Goal: Find specific page/section: Find specific page/section

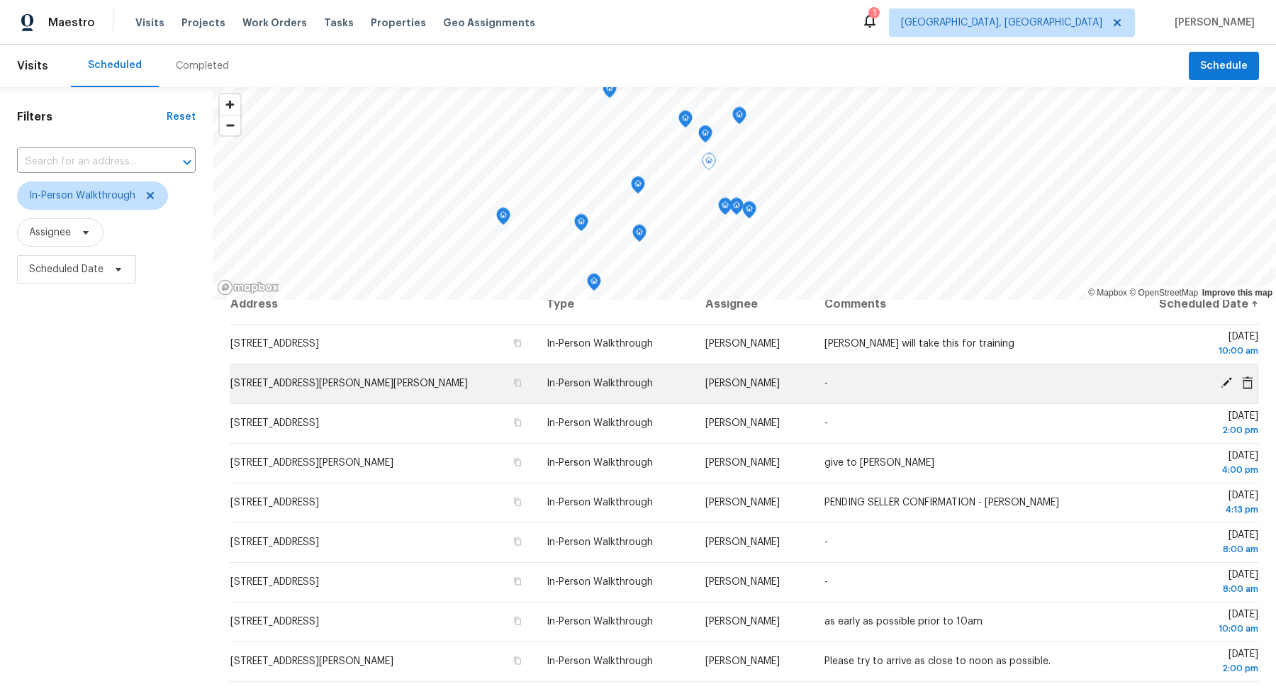
scroll to position [20, 0]
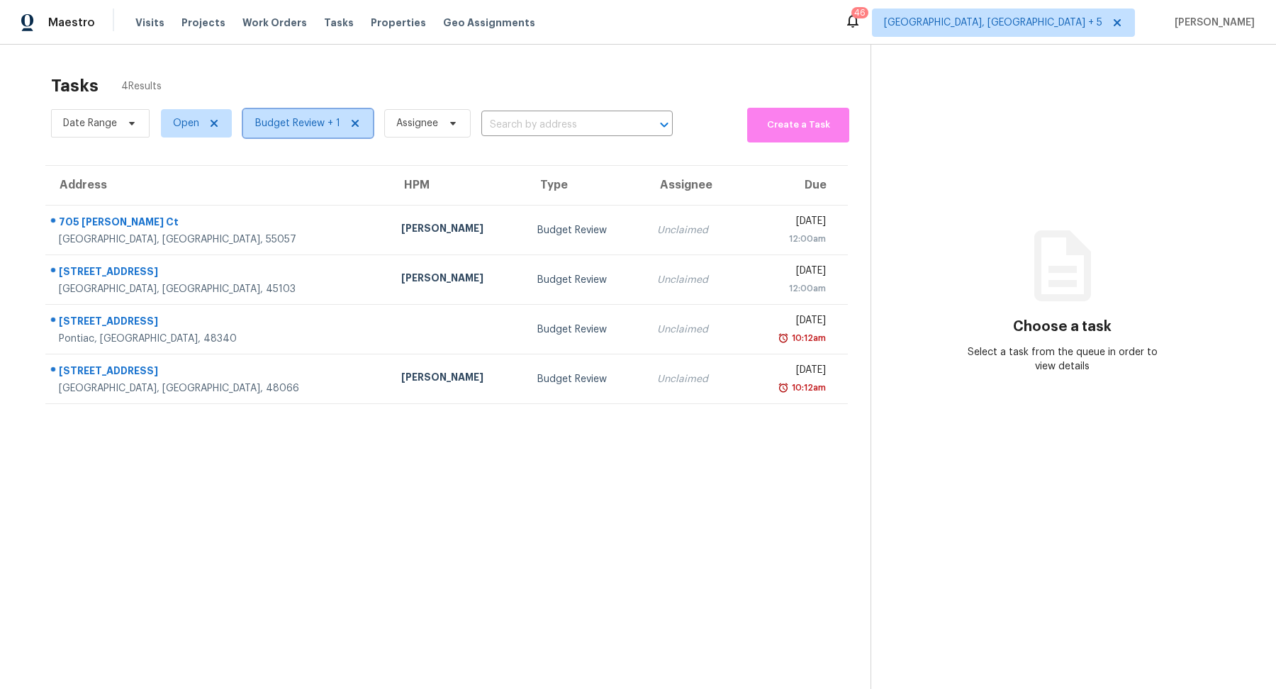
click at [305, 130] on span "Budget Review + 1" at bounding box center [297, 123] width 85 height 14
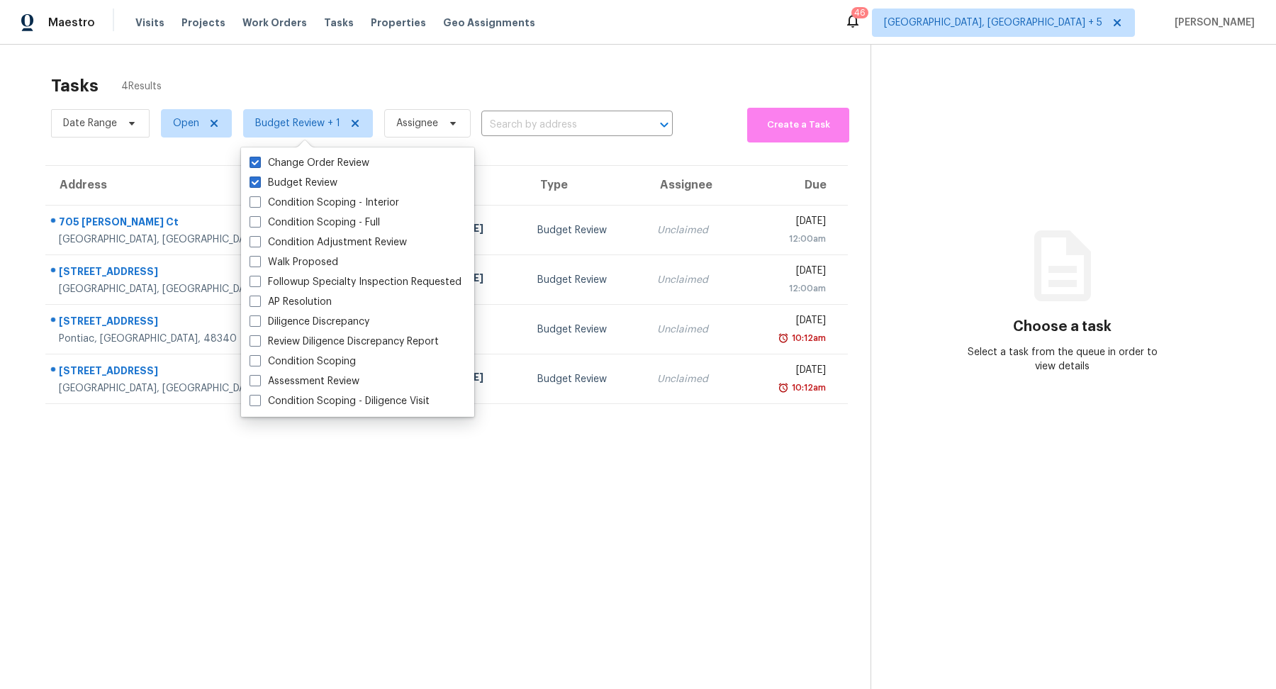
click at [267, 576] on section "Tasks 4 Results Date Range Open Budget Review + 1 Assignee ​ Create a Task Addr…" at bounding box center [447, 400] width 848 height 666
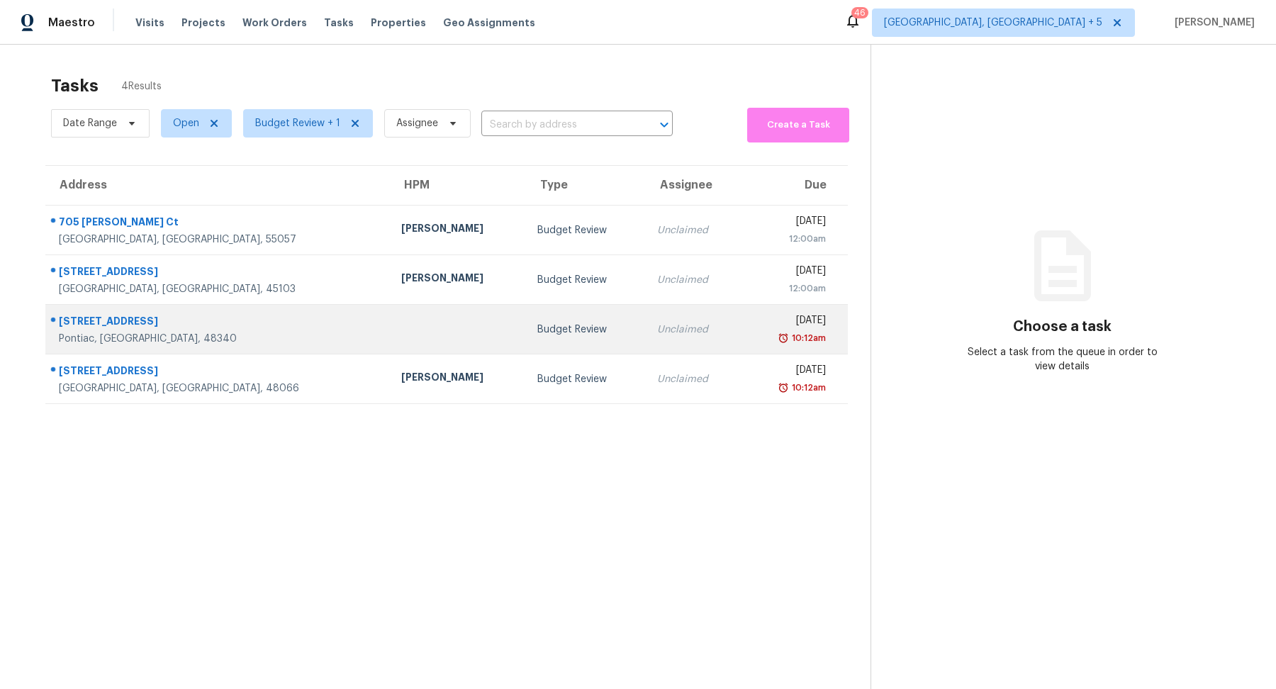
click at [390, 308] on td at bounding box center [458, 330] width 136 height 50
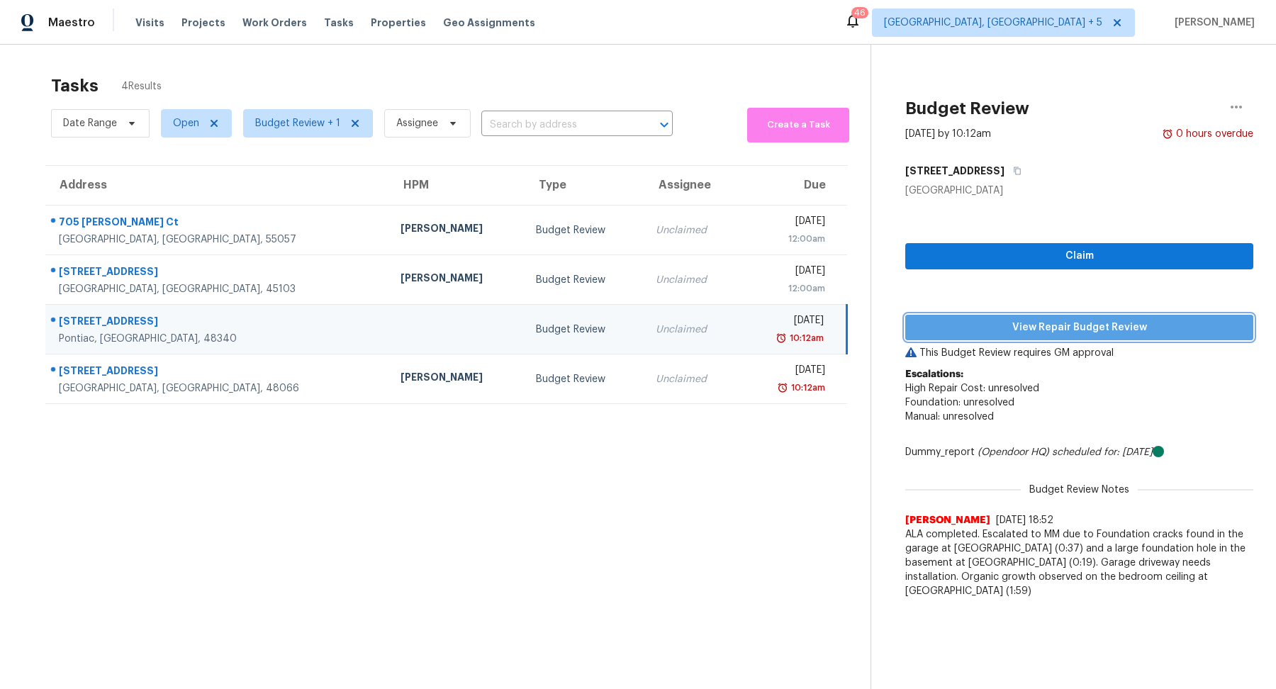
click at [948, 325] on span "View Repair Budget Review" at bounding box center [1079, 328] width 325 height 18
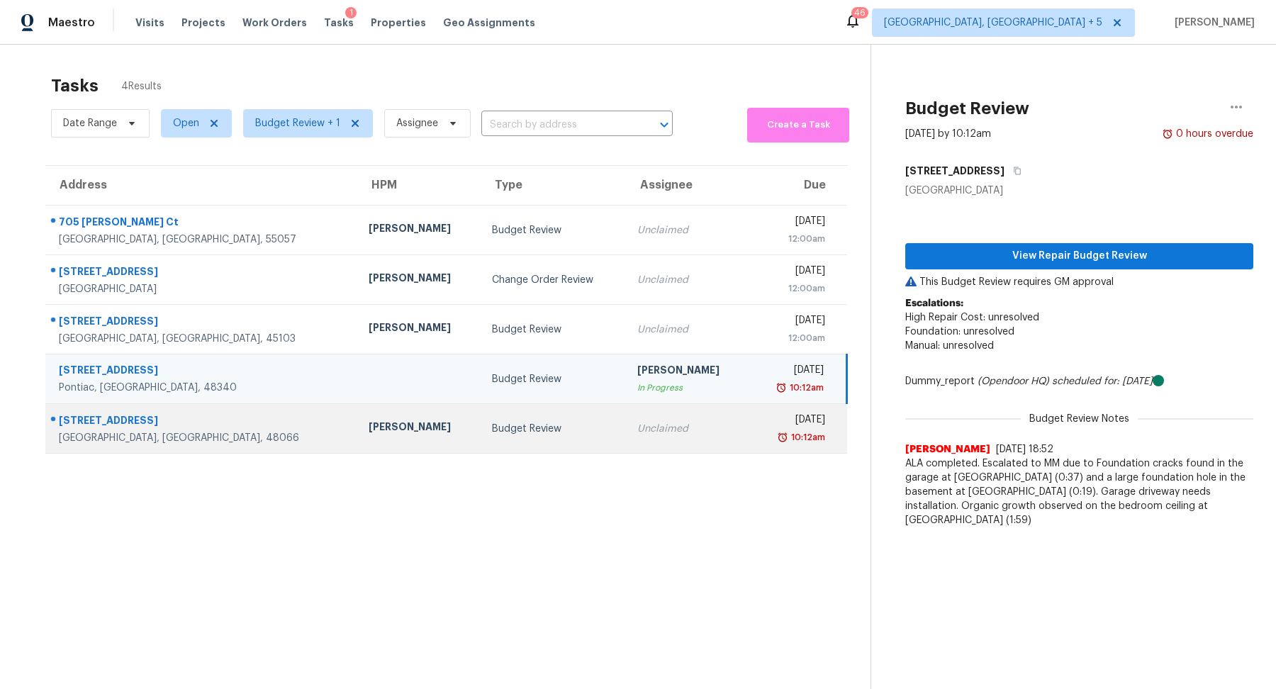
click at [651, 437] on td "Unclaimed" at bounding box center [687, 429] width 123 height 50
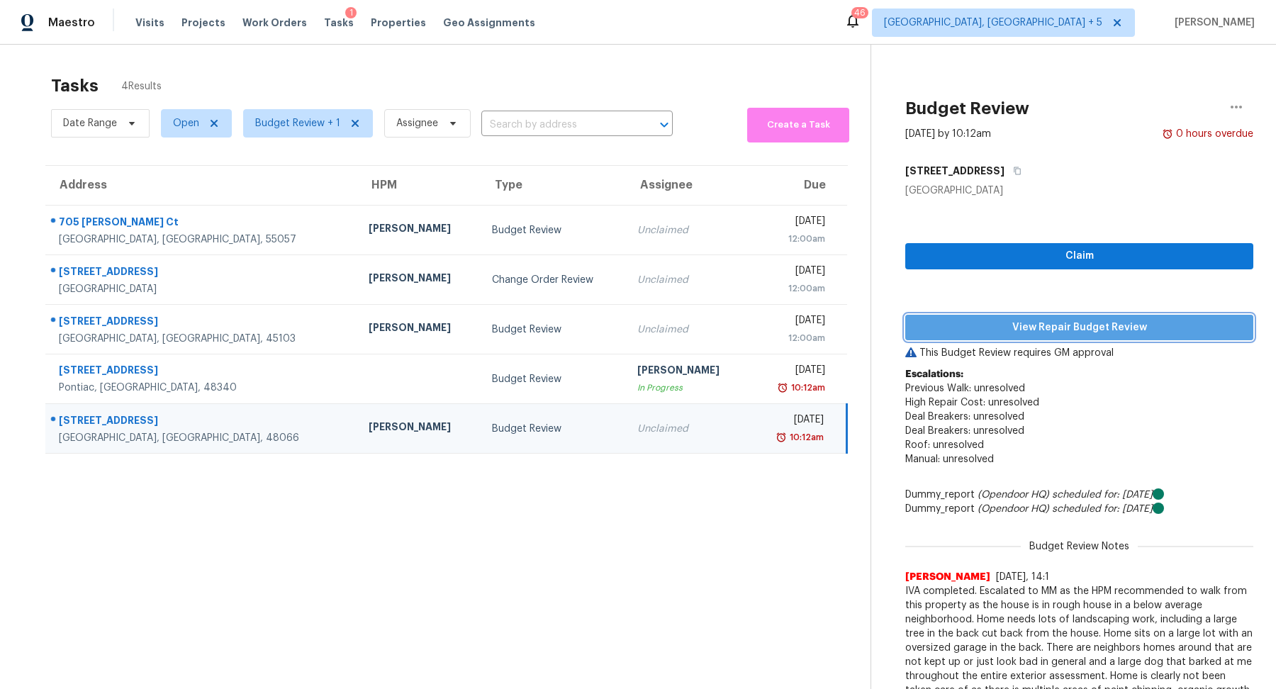
click at [976, 320] on span "View Repair Budget Review" at bounding box center [1079, 328] width 325 height 18
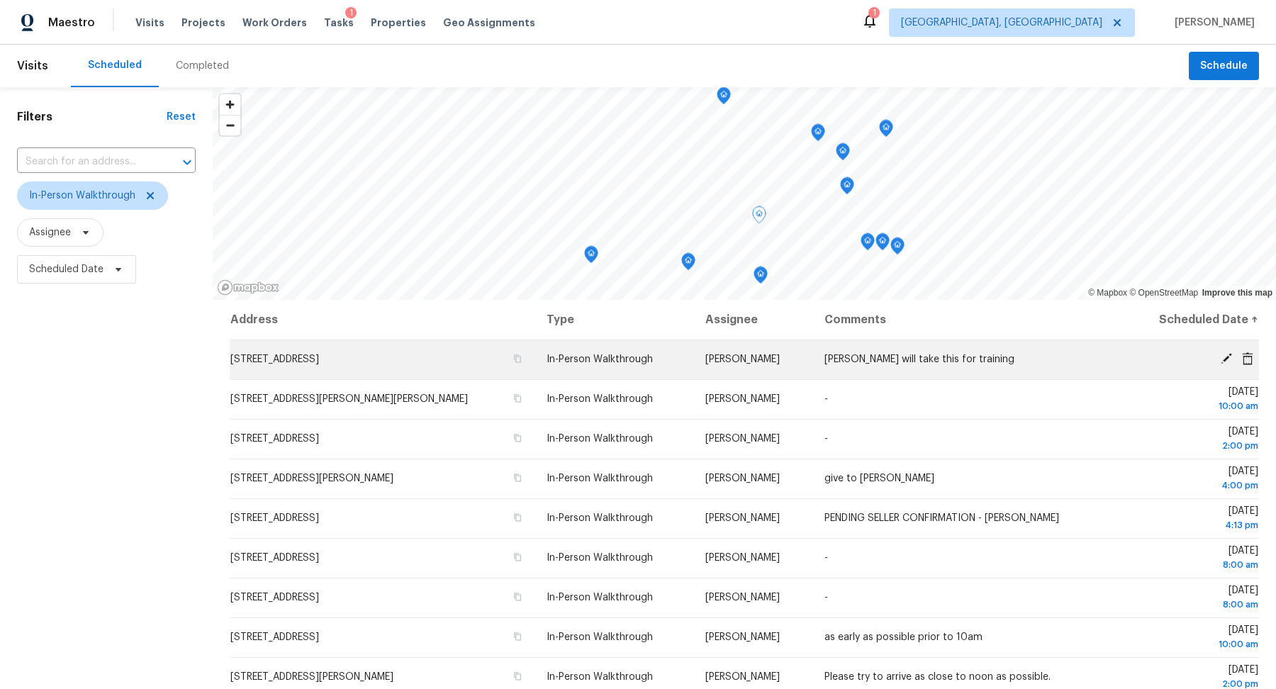
scroll to position [36, 0]
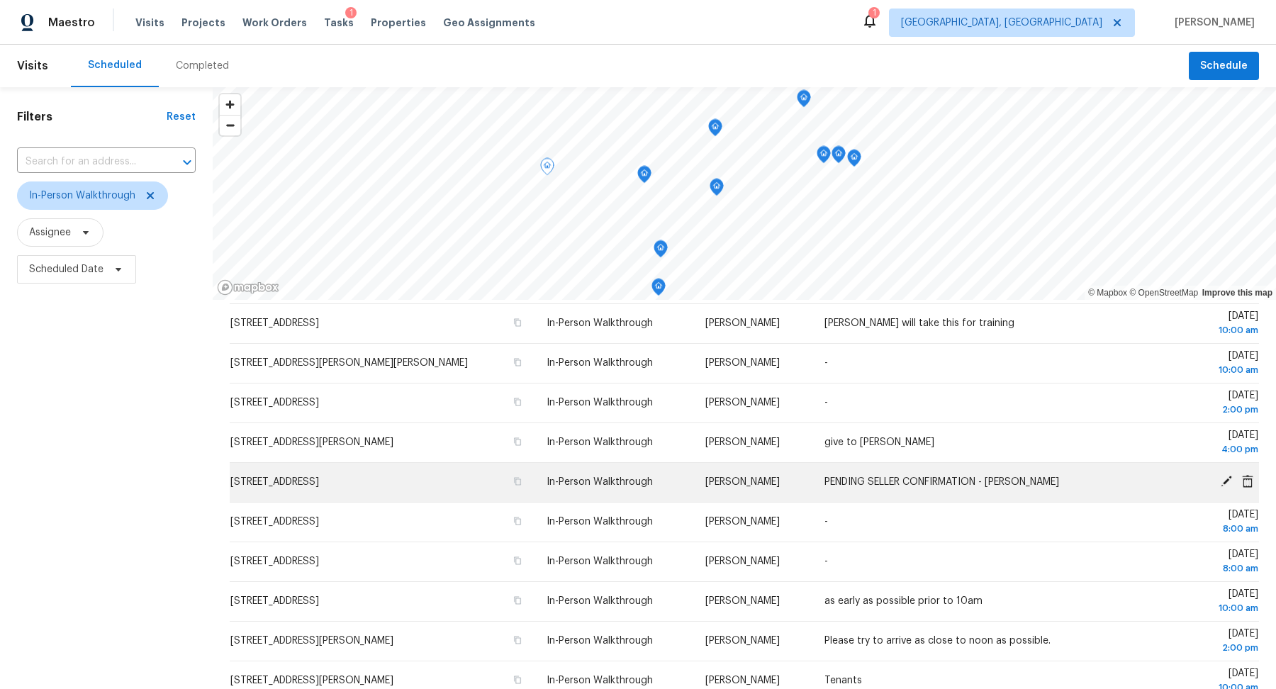
click at [1223, 479] on icon at bounding box center [1226, 481] width 13 height 13
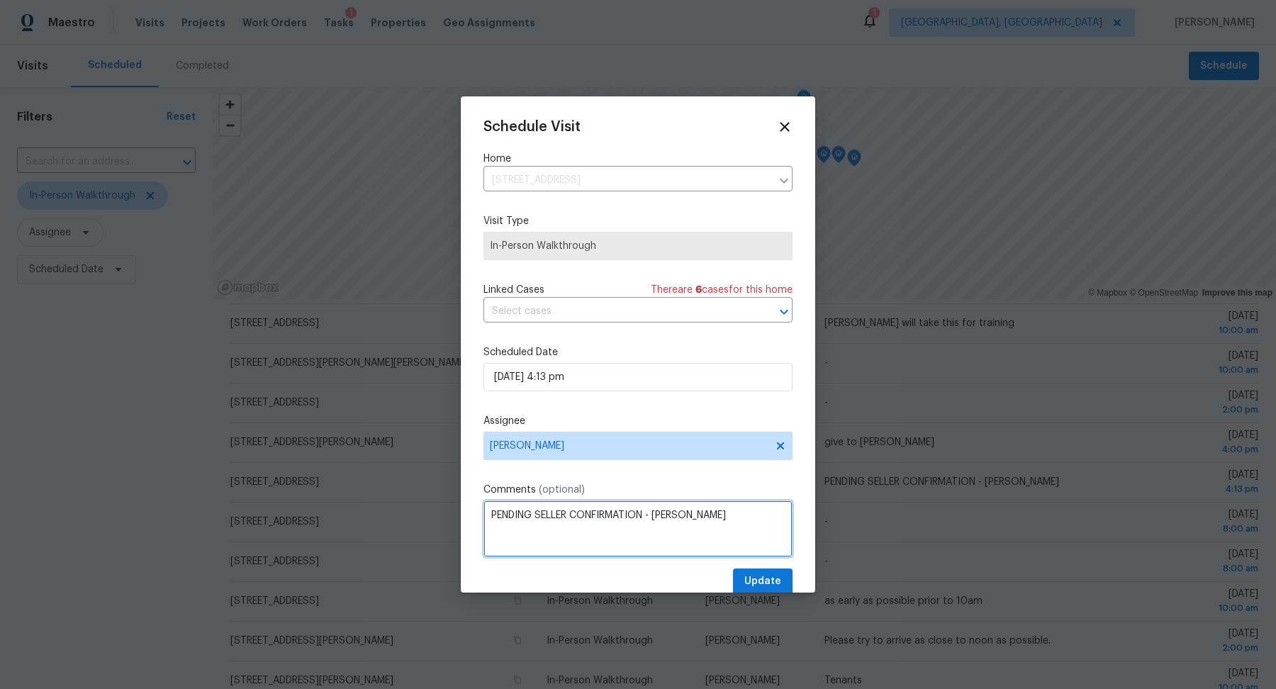
drag, startPoint x: 681, startPoint y: 510, endPoint x: 342, endPoint y: 503, distance: 339.6
click at [342, 503] on div "Schedule Visit Home [STREET_ADDRESS] ​ Visit Type In-Person Walkthrough Linked …" at bounding box center [638, 344] width 1276 height 689
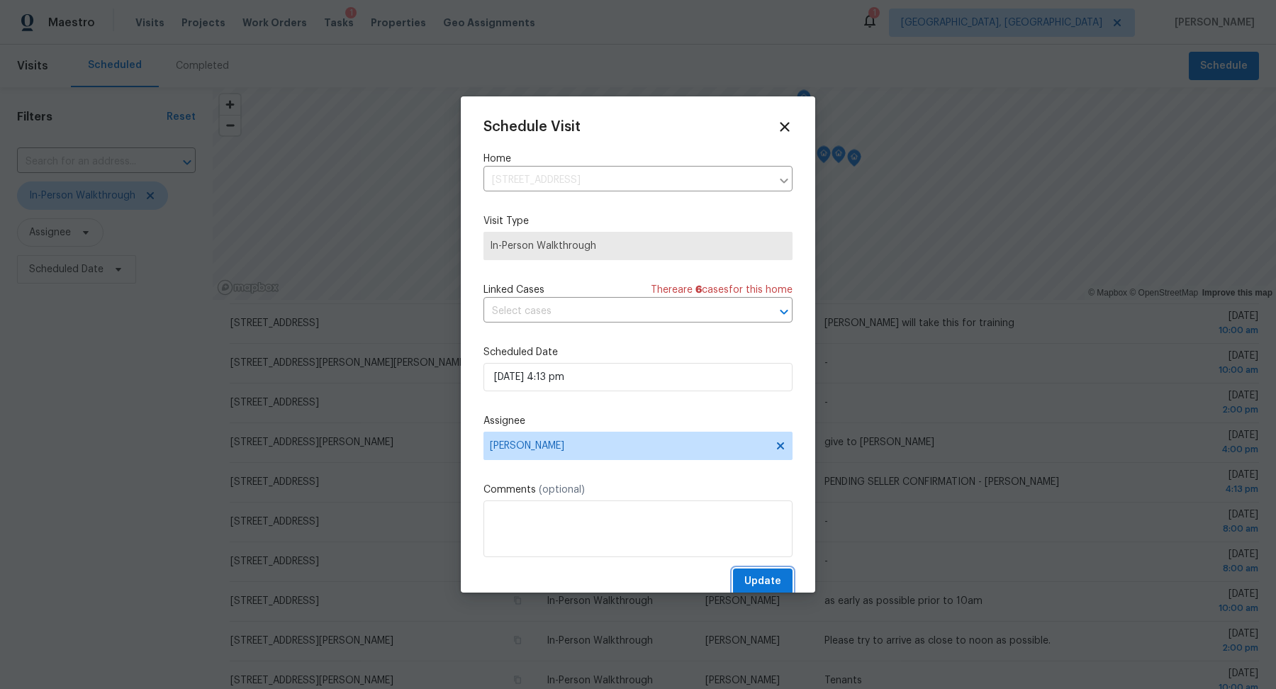
click at [775, 583] on span "Update" at bounding box center [762, 582] width 37 height 18
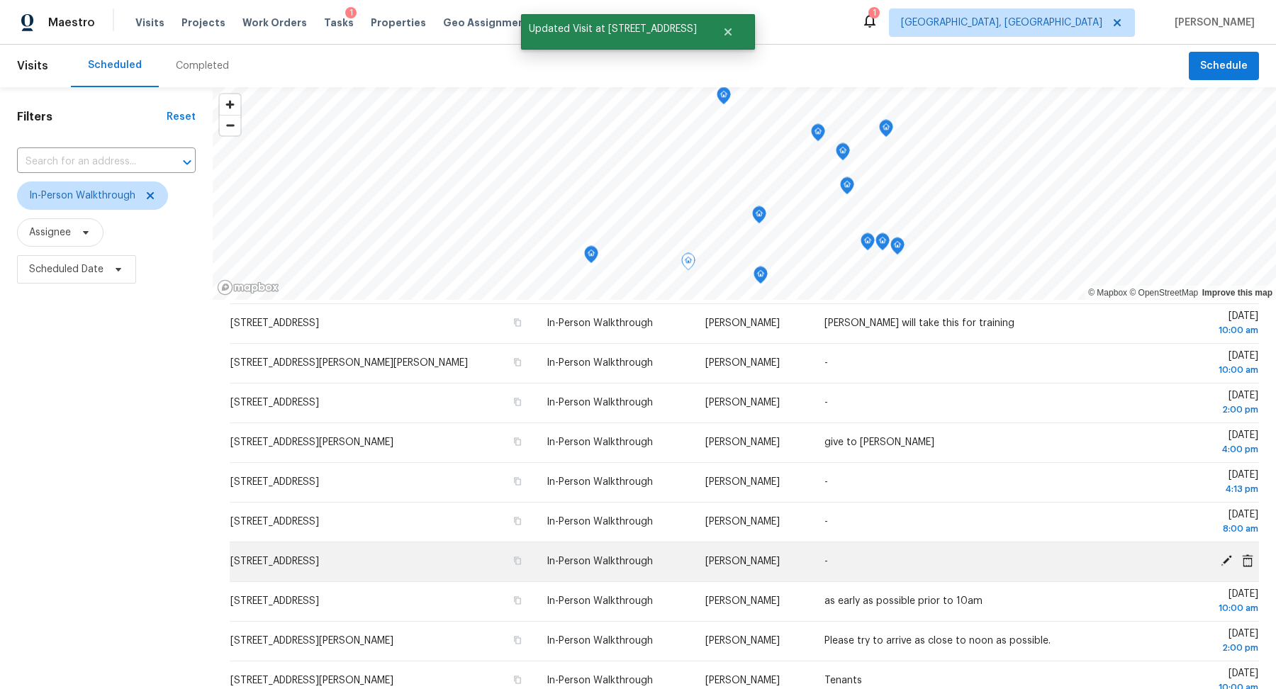
scroll to position [0, 0]
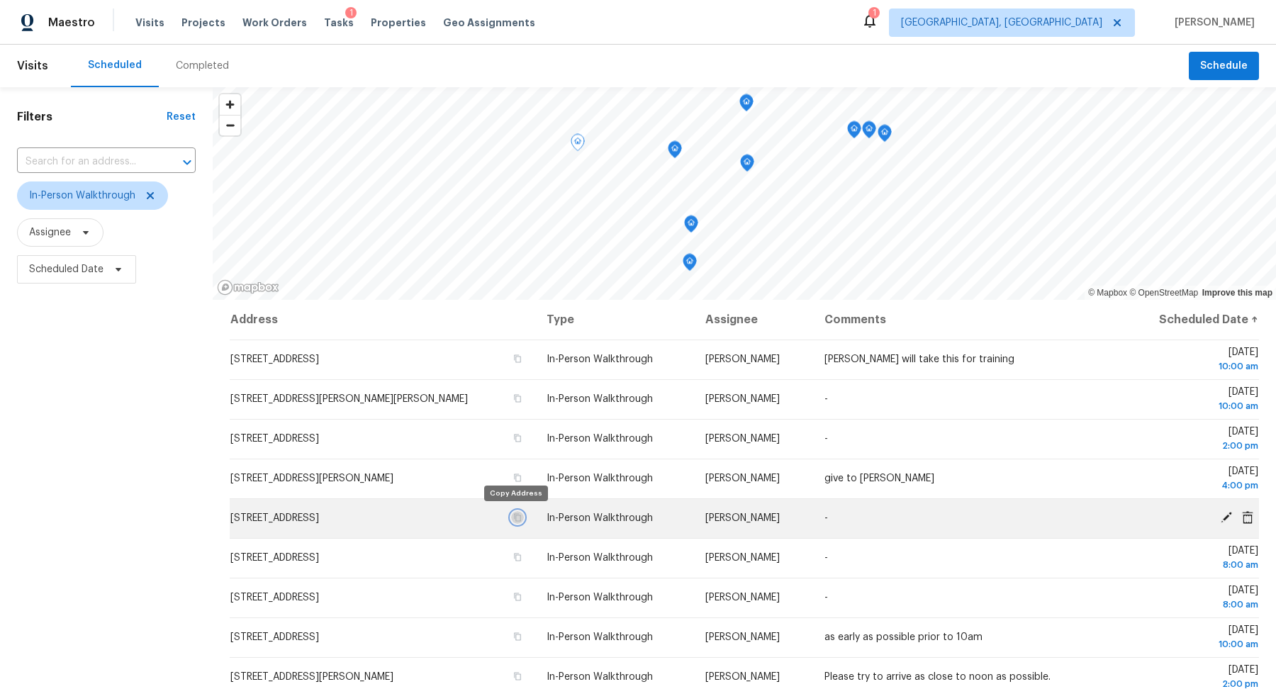
click at [518, 513] on button "button" at bounding box center [517, 517] width 13 height 13
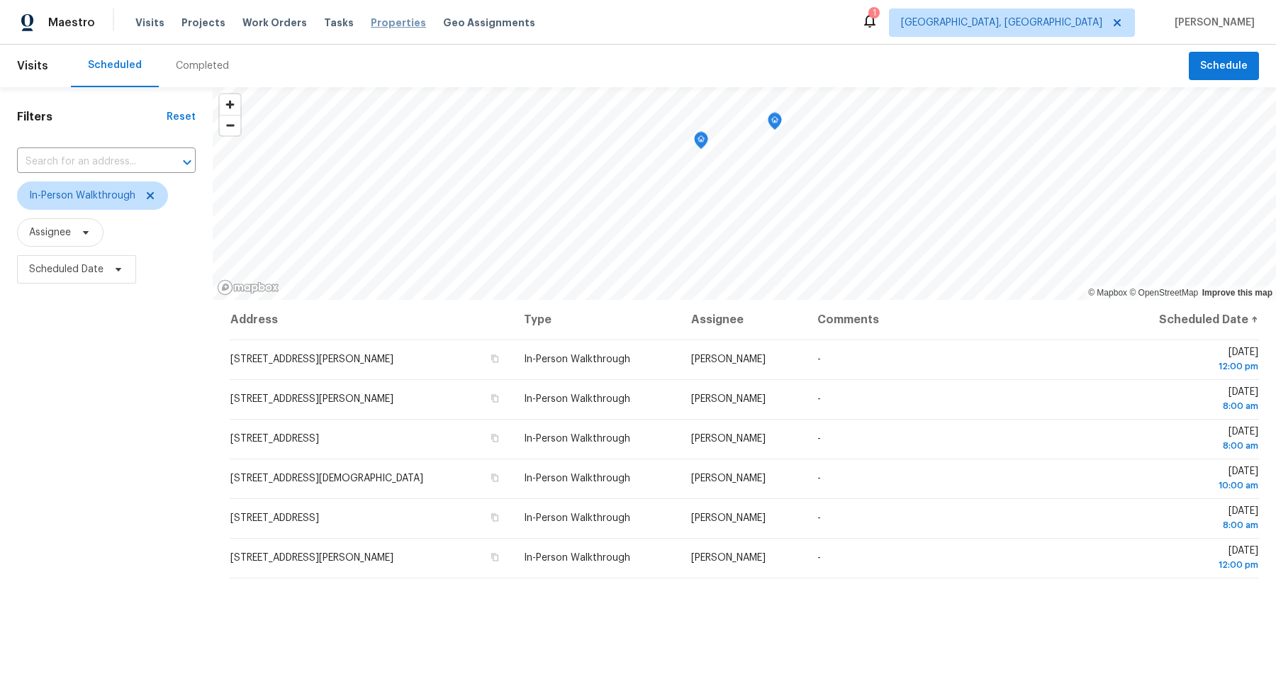
click at [381, 23] on span "Properties" at bounding box center [398, 23] width 55 height 14
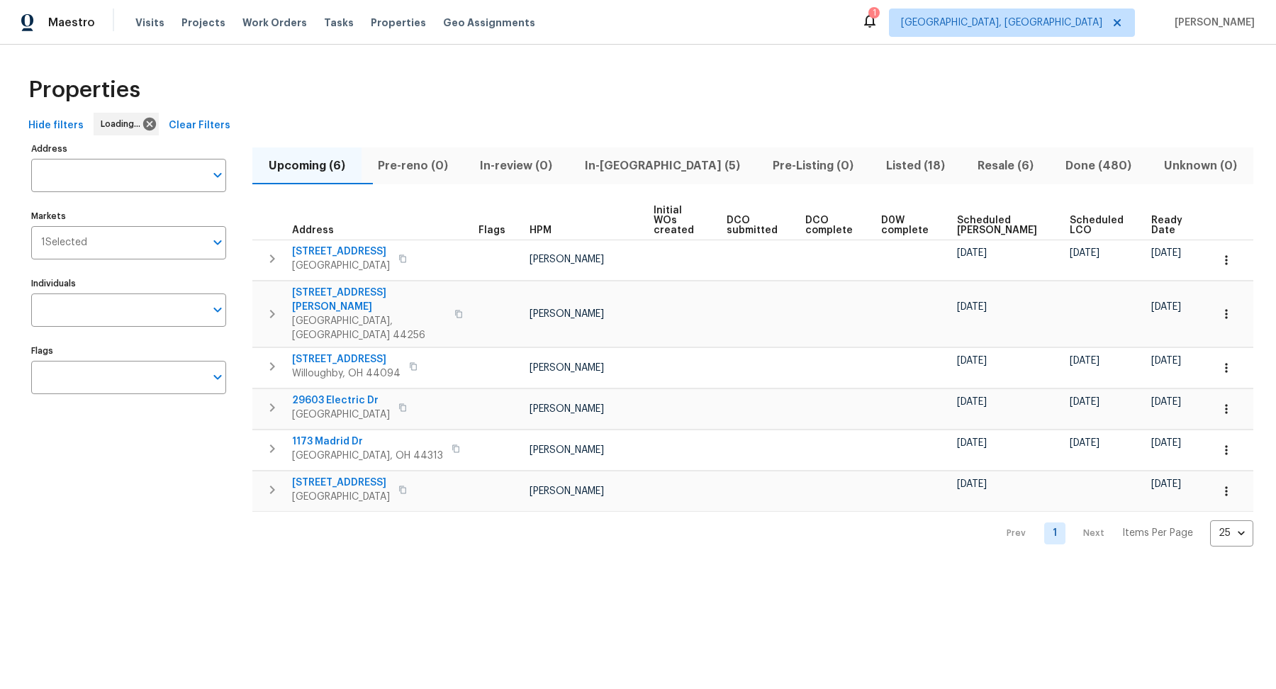
click at [661, 172] on span "In-reno (5)" at bounding box center [662, 166] width 171 height 20
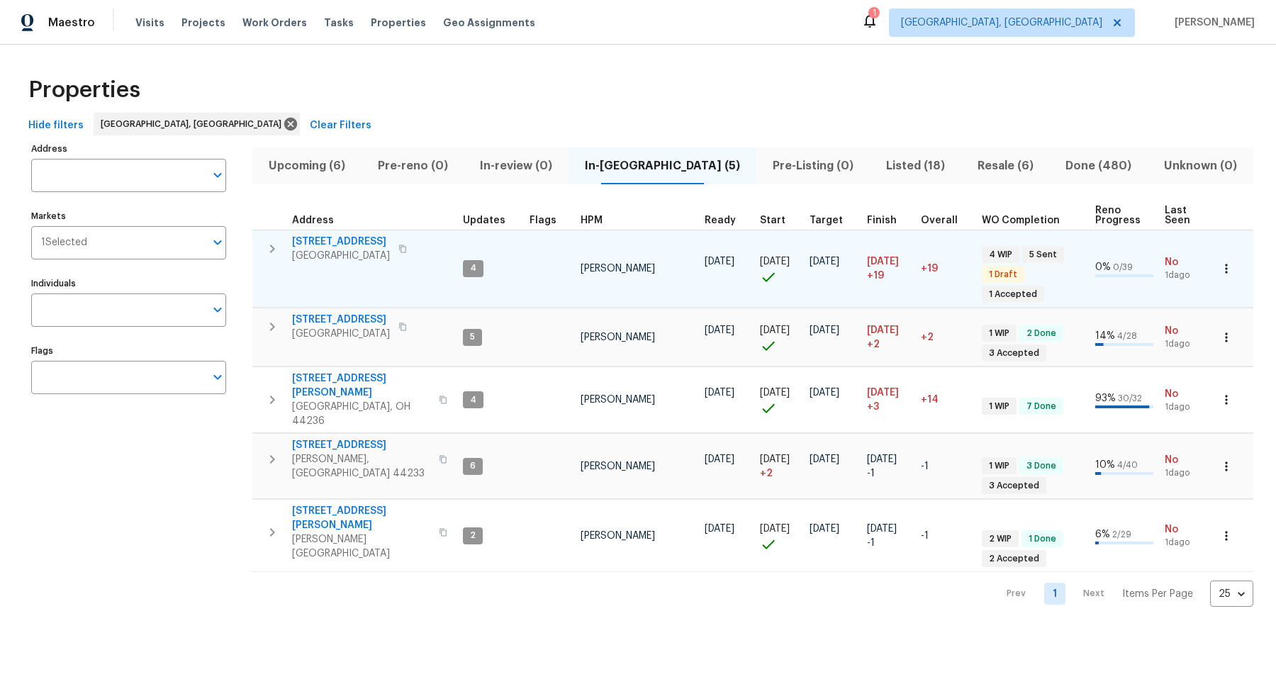
click at [320, 240] on span "848 Jamestown Ave" at bounding box center [341, 242] width 98 height 14
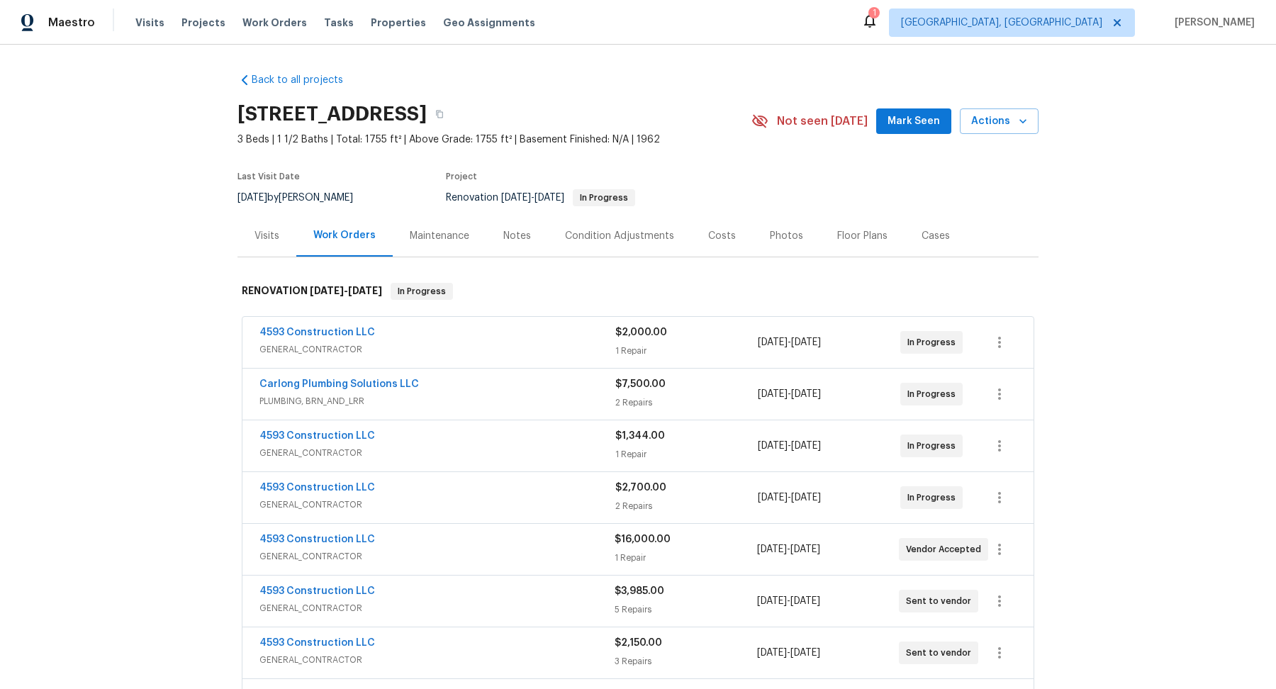
click at [837, 233] on div "Floor Plans" at bounding box center [862, 236] width 50 height 14
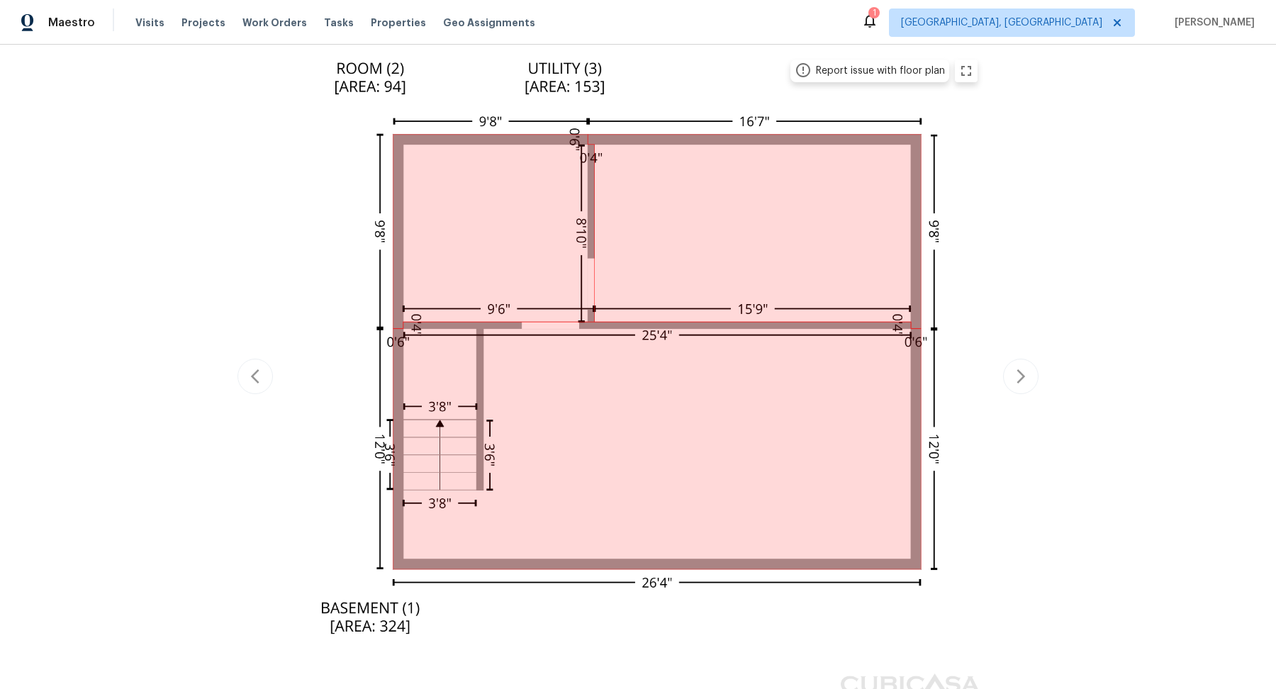
scroll to position [140, 0]
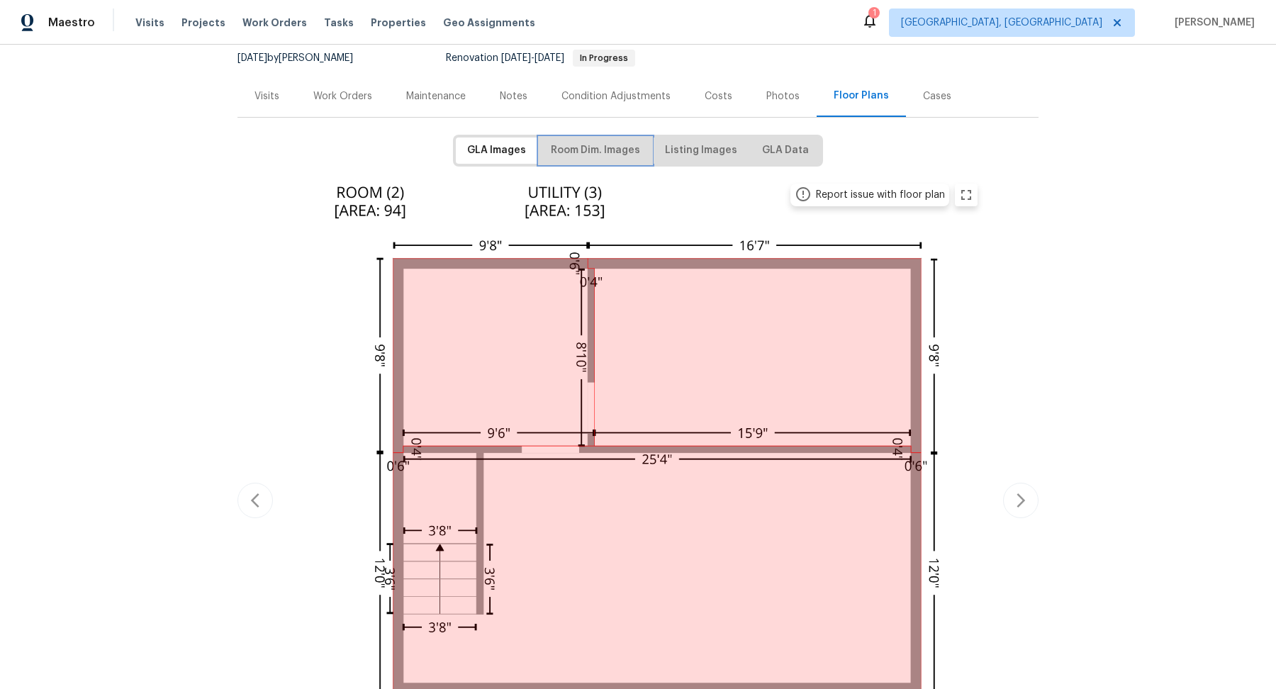
click at [593, 142] on span "Room Dim. Images" at bounding box center [595, 151] width 89 height 18
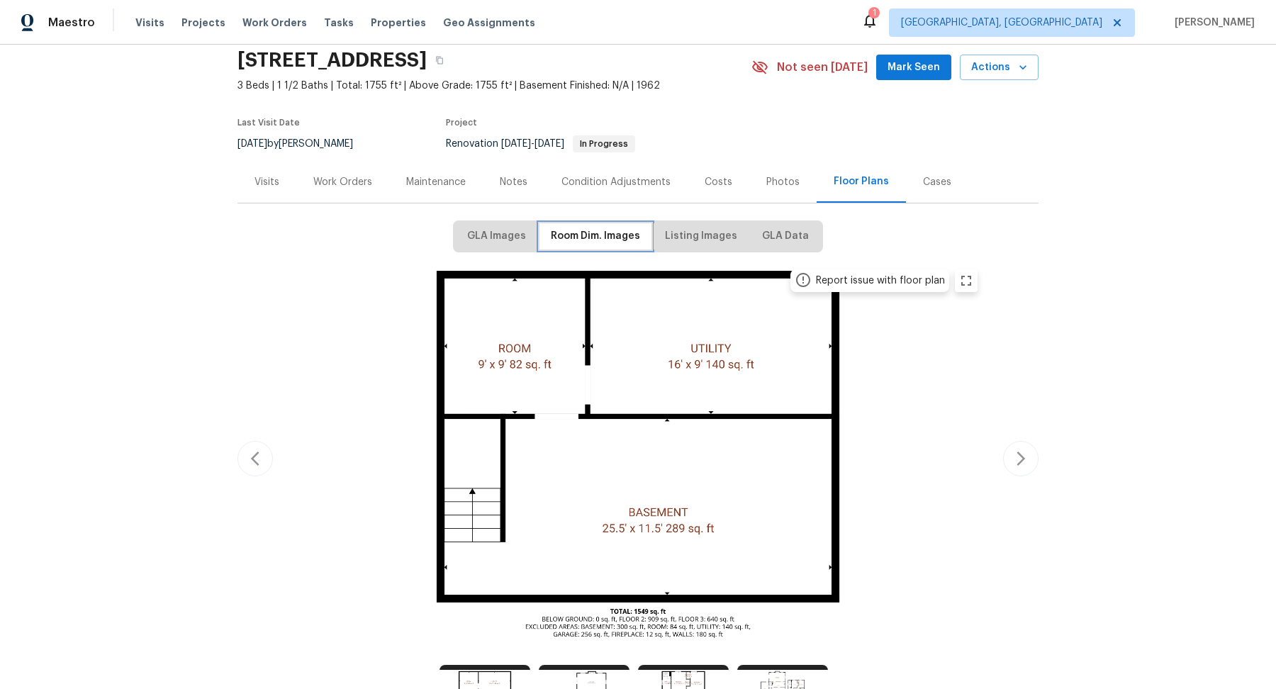
scroll to position [174, 0]
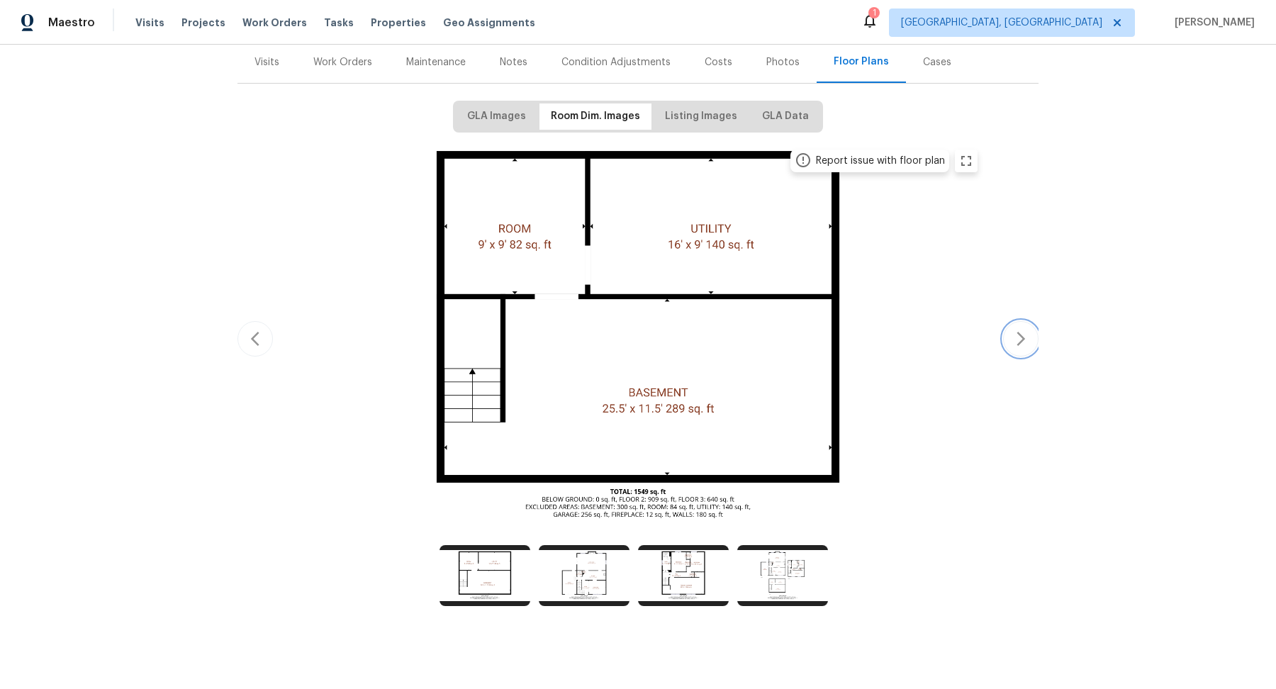
click at [1021, 342] on icon "button" at bounding box center [1020, 338] width 17 height 17
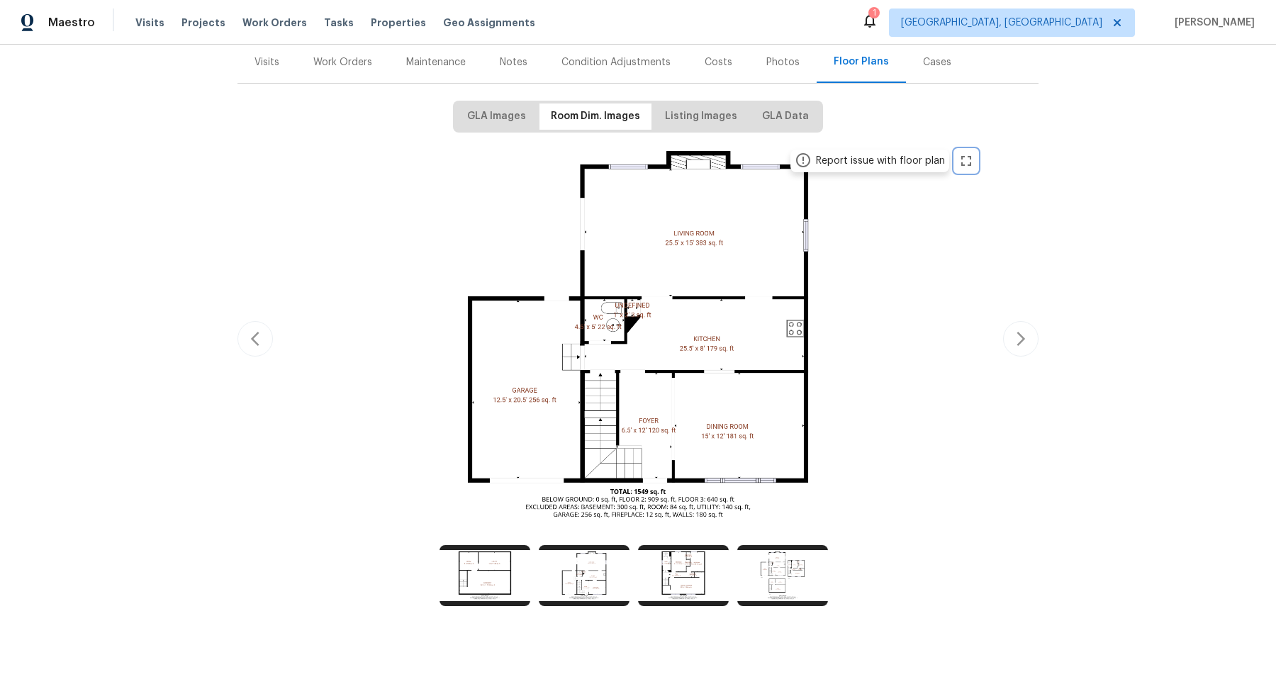
click at [964, 164] on icon "zoom in" at bounding box center [966, 161] width 10 height 10
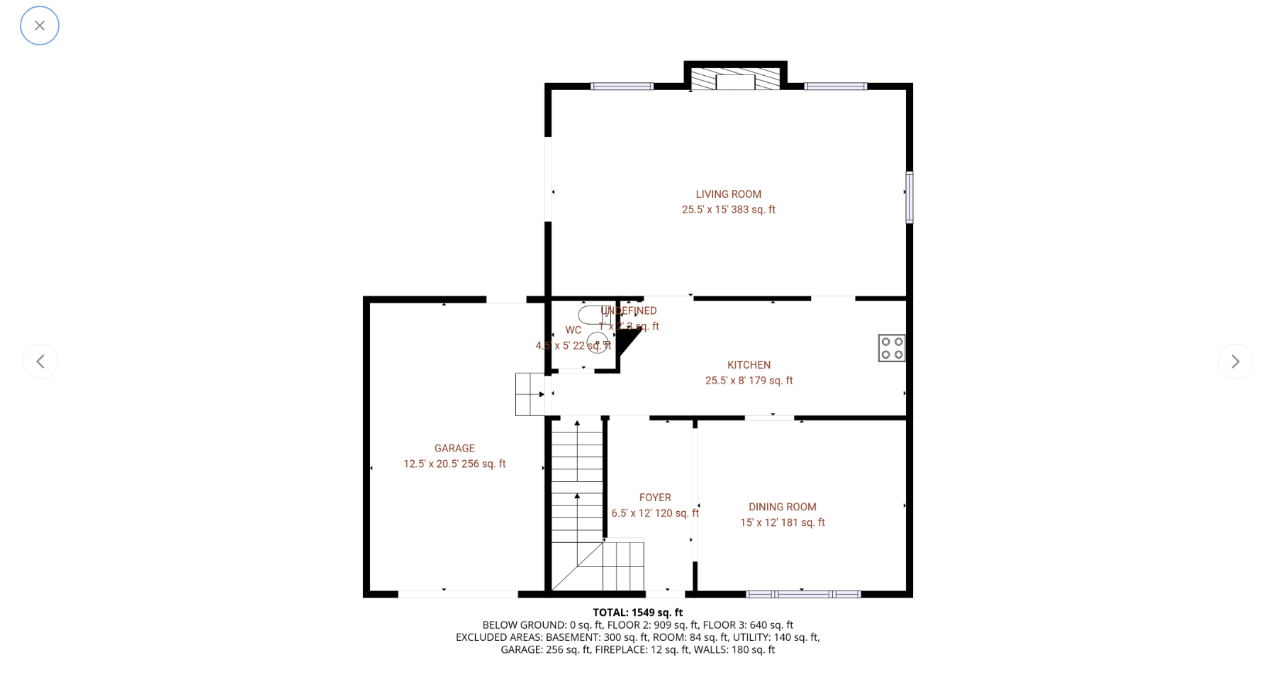
click at [43, 21] on icon "button" at bounding box center [39, 25] width 17 height 17
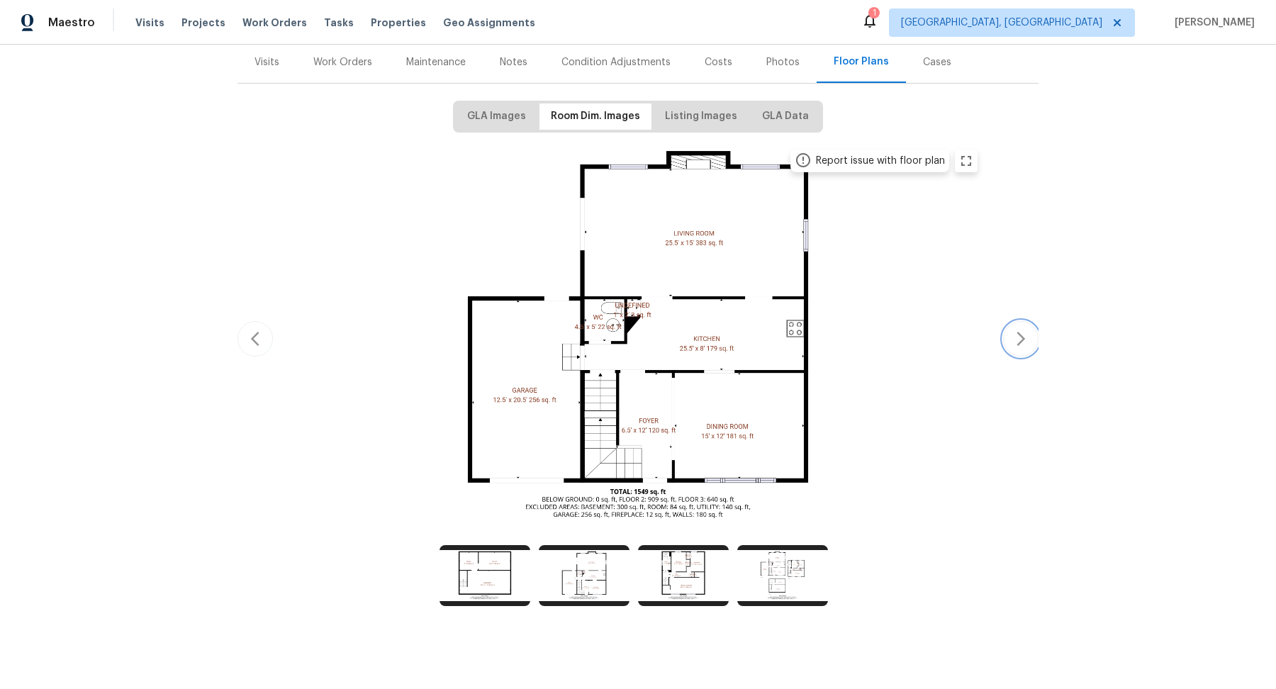
click at [1021, 340] on icon "button" at bounding box center [1020, 339] width 9 height 14
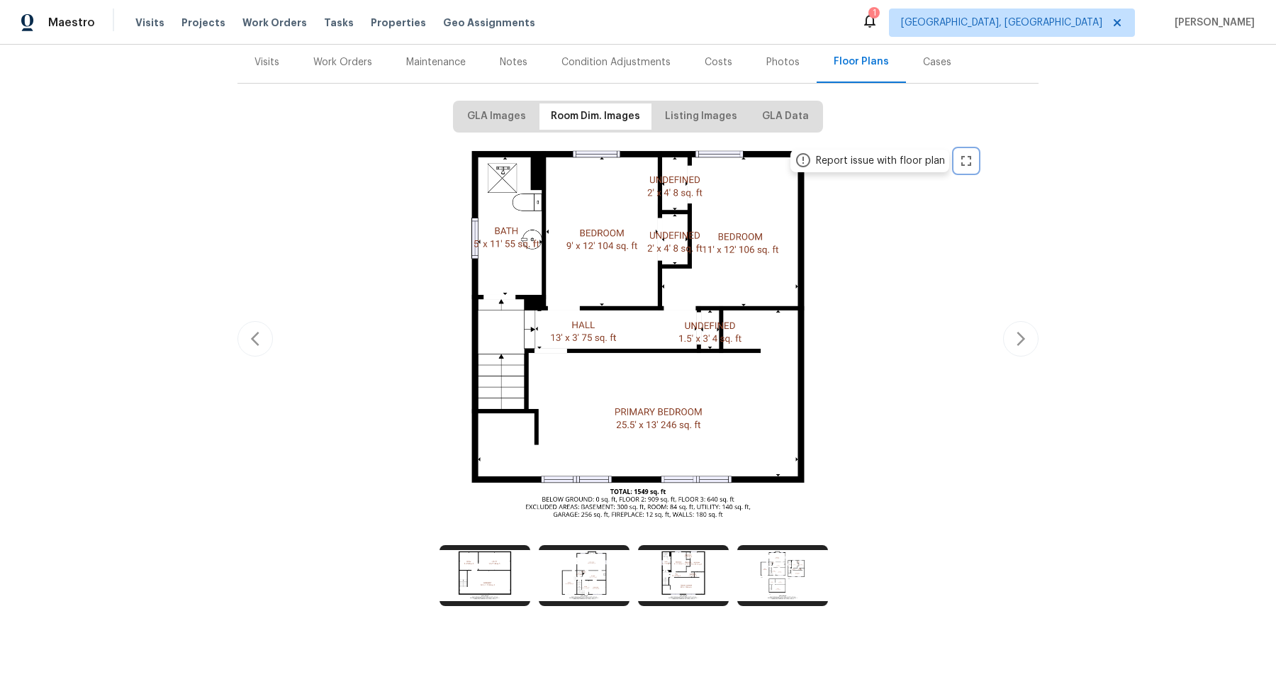
click at [967, 159] on icon "zoom in" at bounding box center [966, 160] width 17 height 17
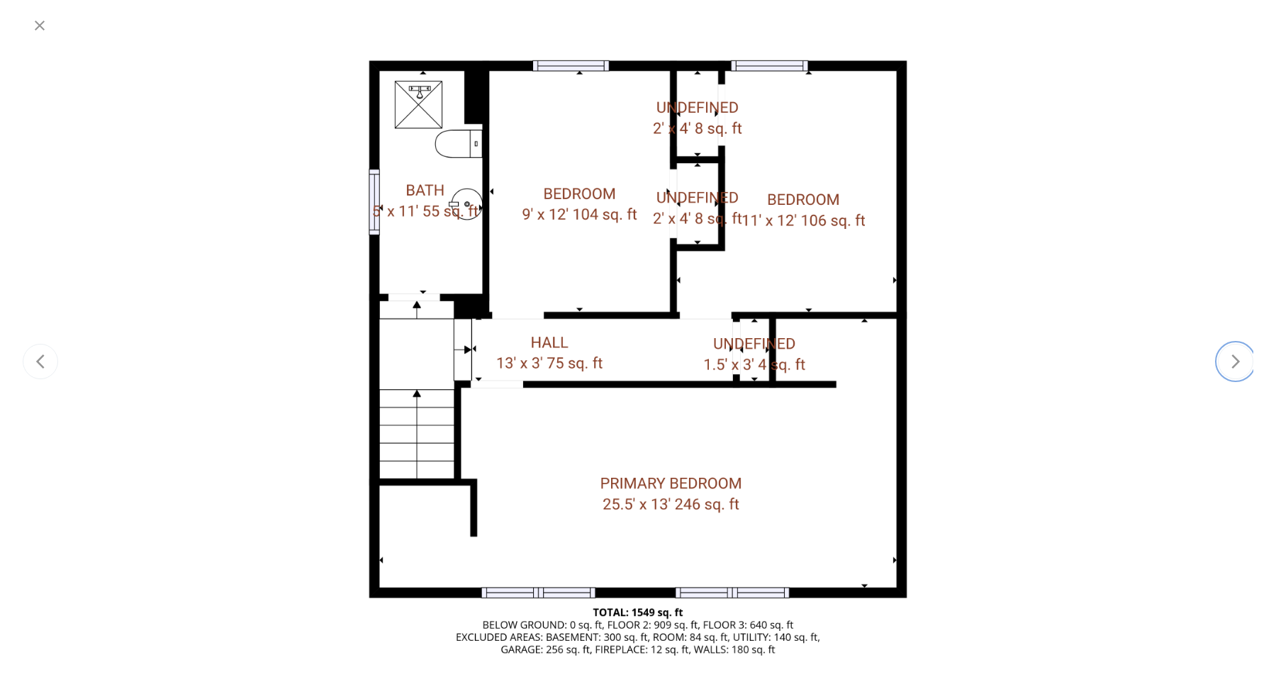
click at [1230, 364] on icon "button" at bounding box center [1235, 361] width 17 height 17
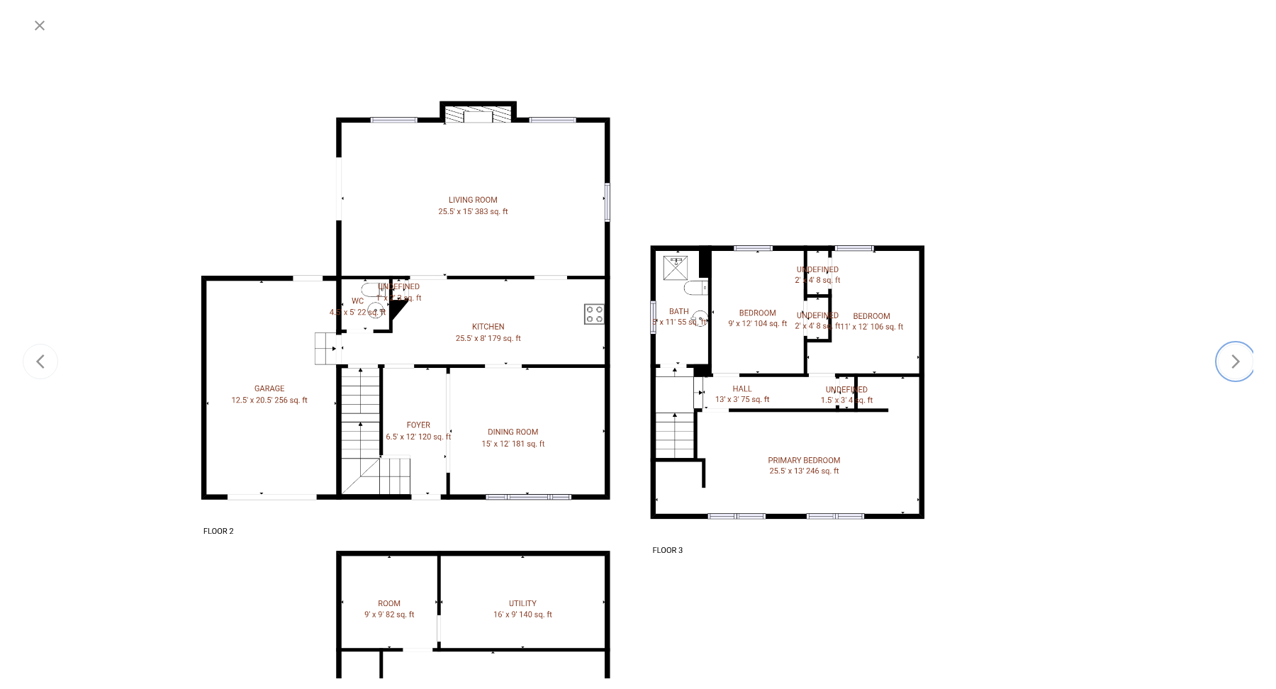
drag, startPoint x: 895, startPoint y: 92, endPoint x: 889, endPoint y: 198, distance: 106.5
click at [889, 198] on div at bounding box center [563, 500] width 1494 height 840
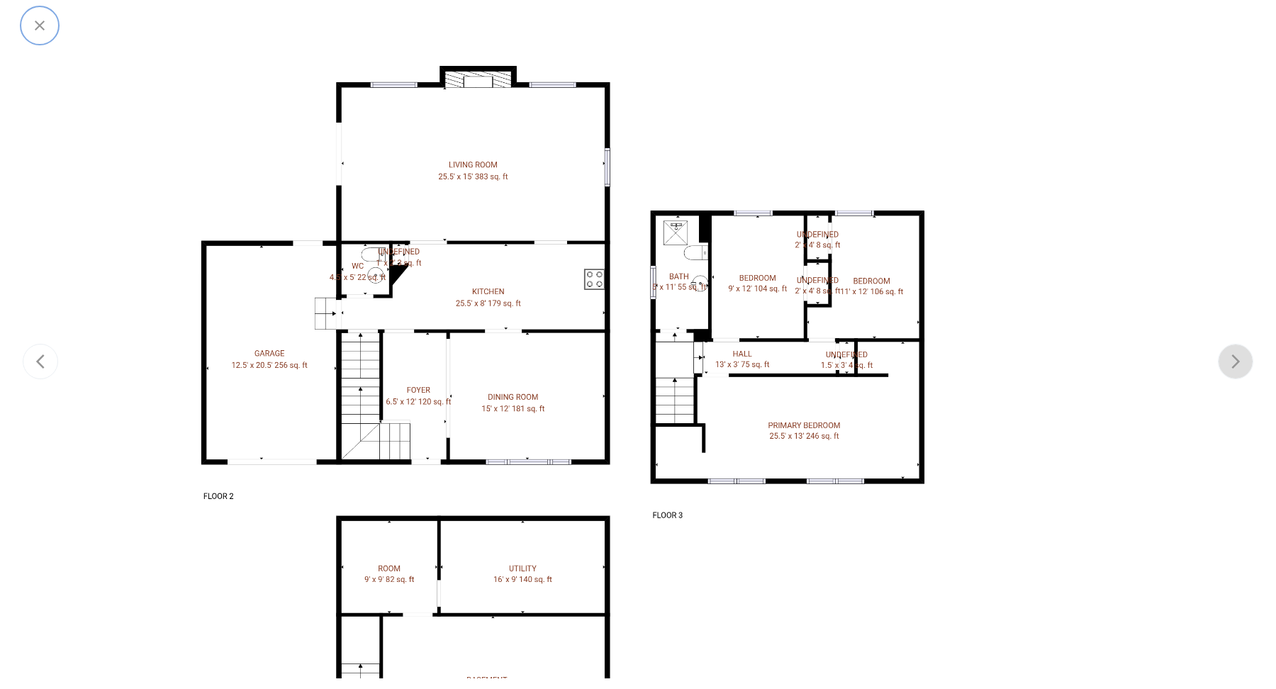
click at [38, 23] on icon "button" at bounding box center [40, 26] width 10 height 10
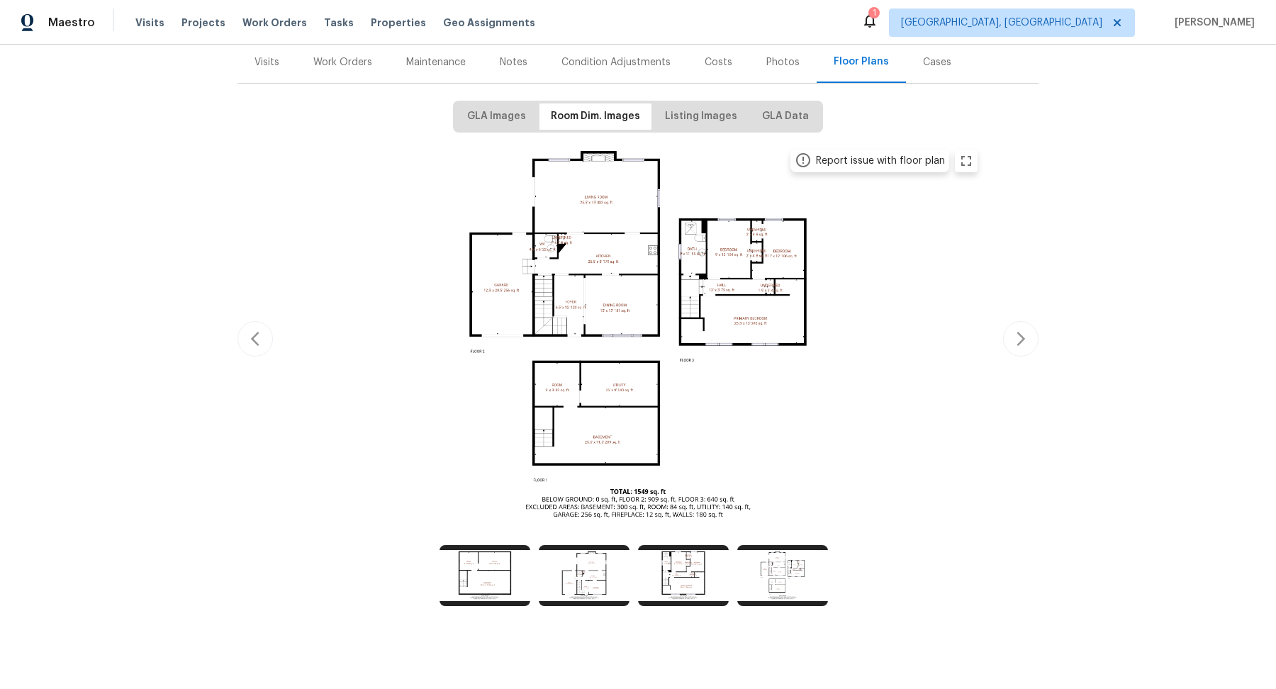
scroll to position [0, 0]
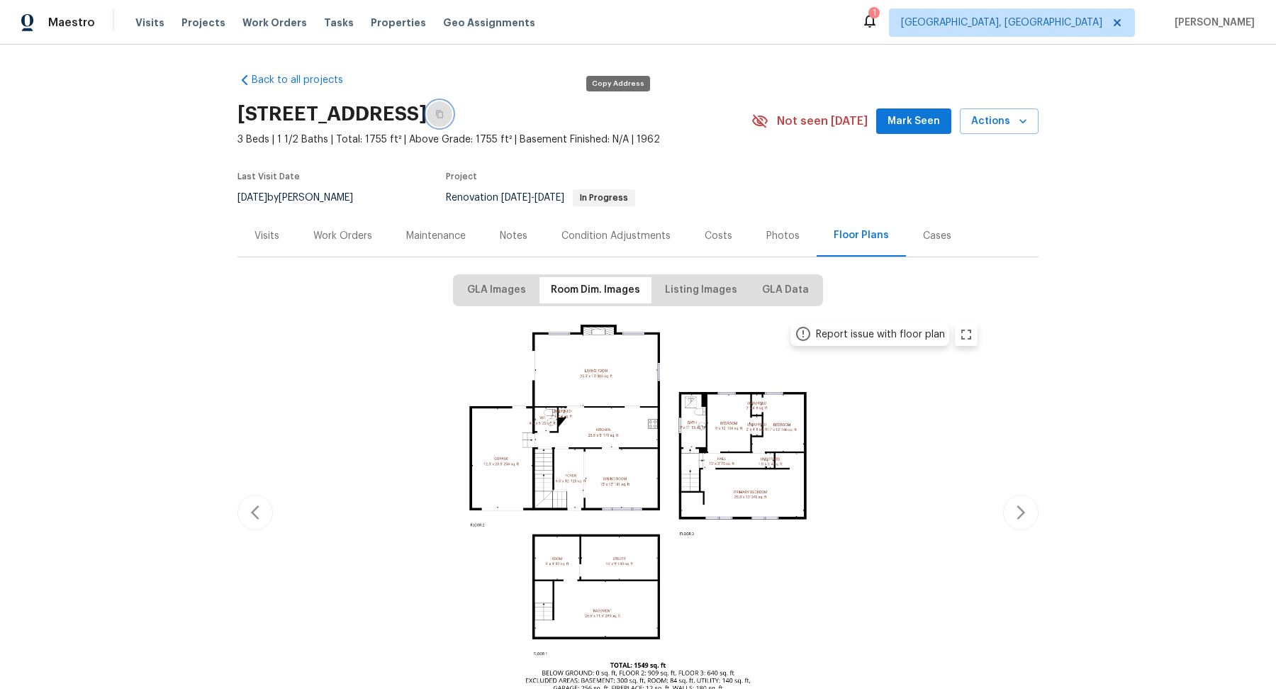
click at [444, 116] on icon "button" at bounding box center [439, 114] width 9 height 9
